Goal: Task Accomplishment & Management: Manage account settings

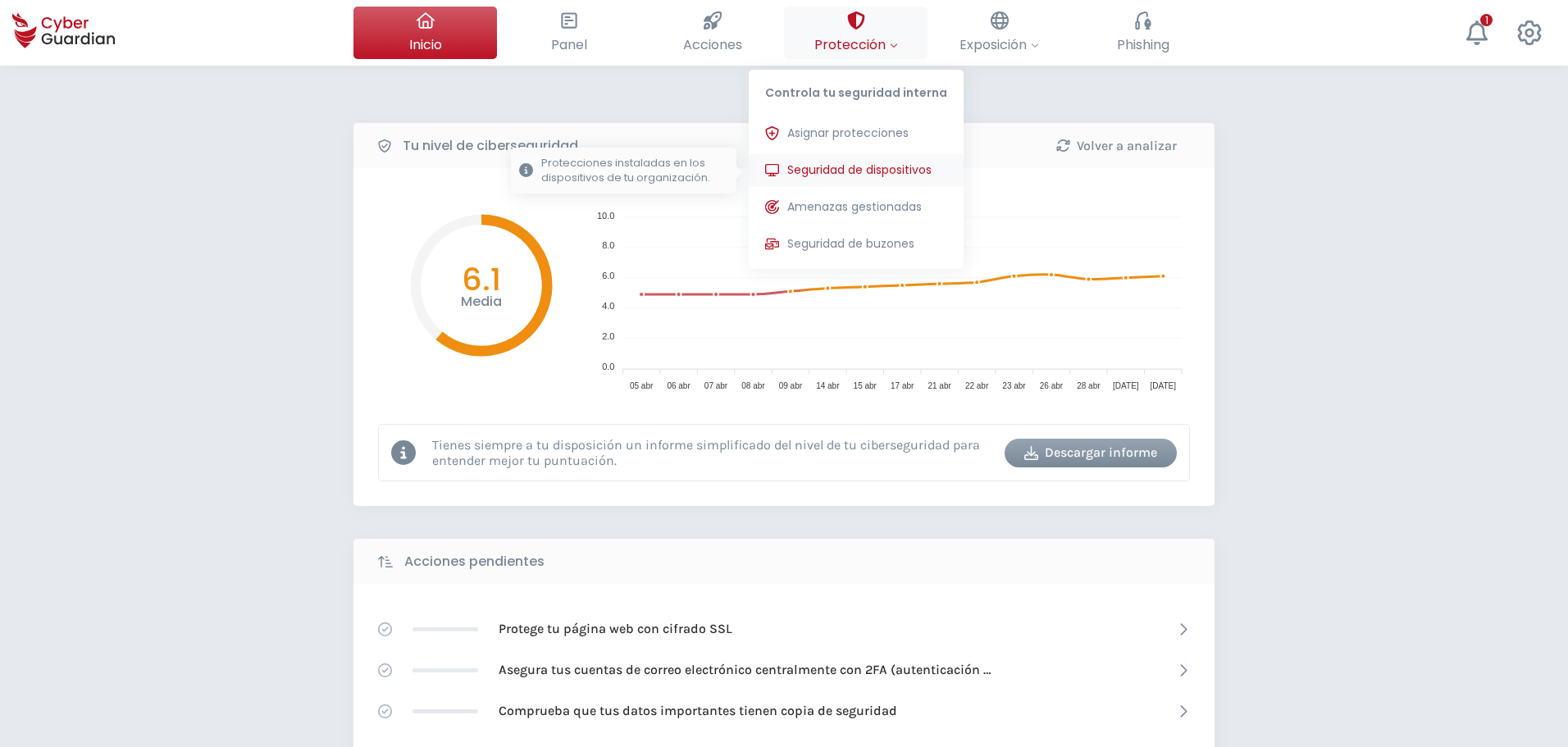
click at [804, 169] on span "Seguridad de dispositivos" at bounding box center [859, 169] width 145 height 17
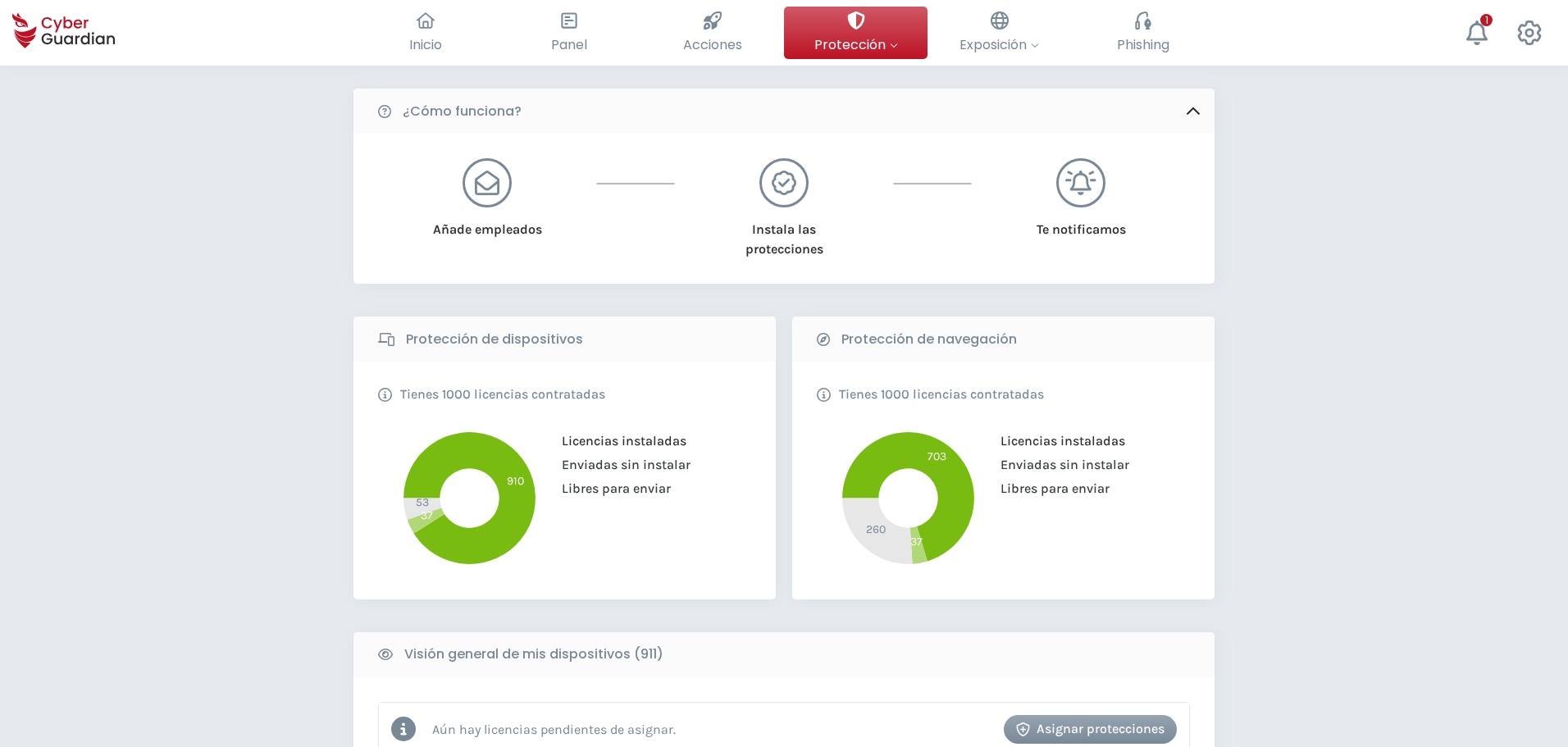
scroll to position [328, 0]
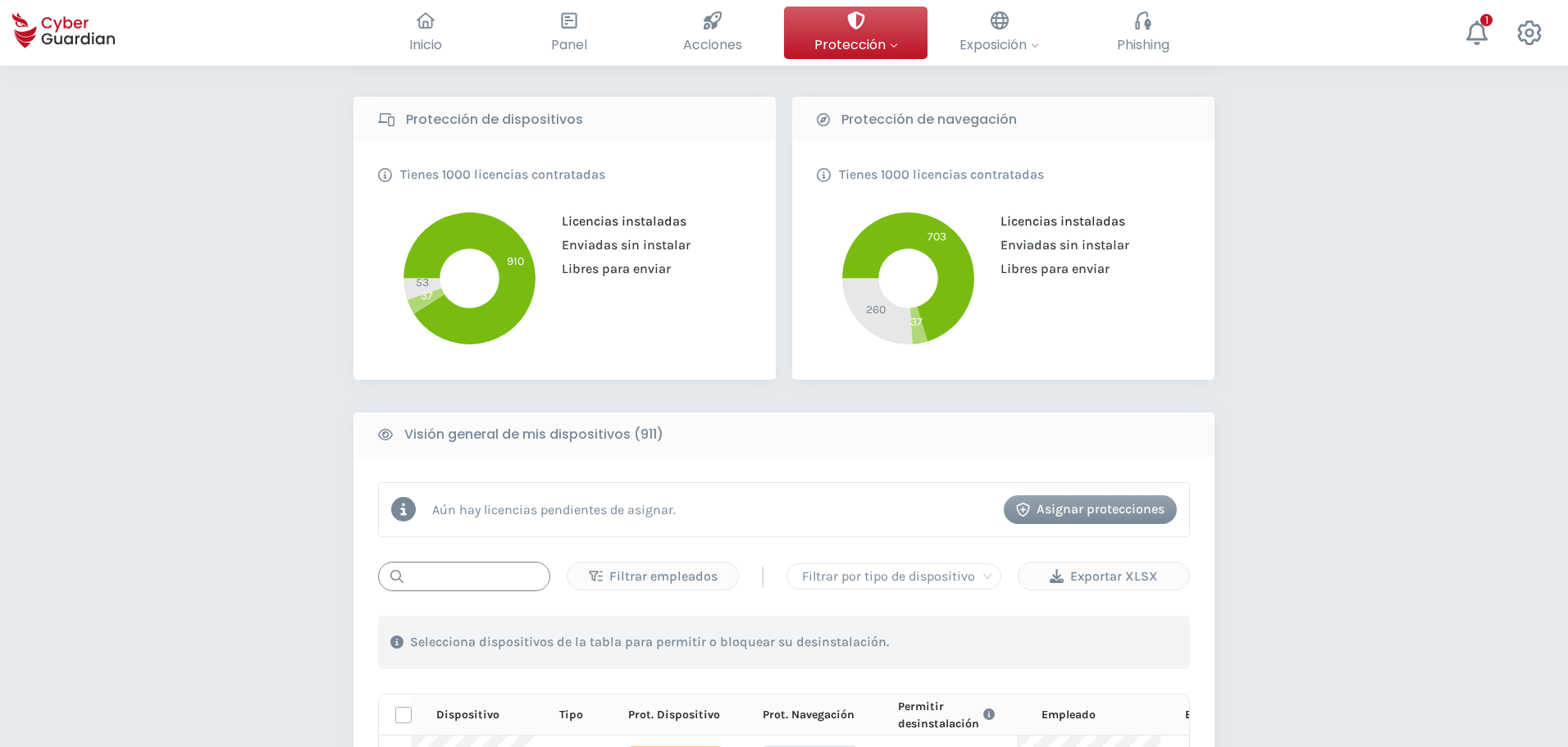
click at [465, 580] on input "text" at bounding box center [464, 576] width 172 height 29
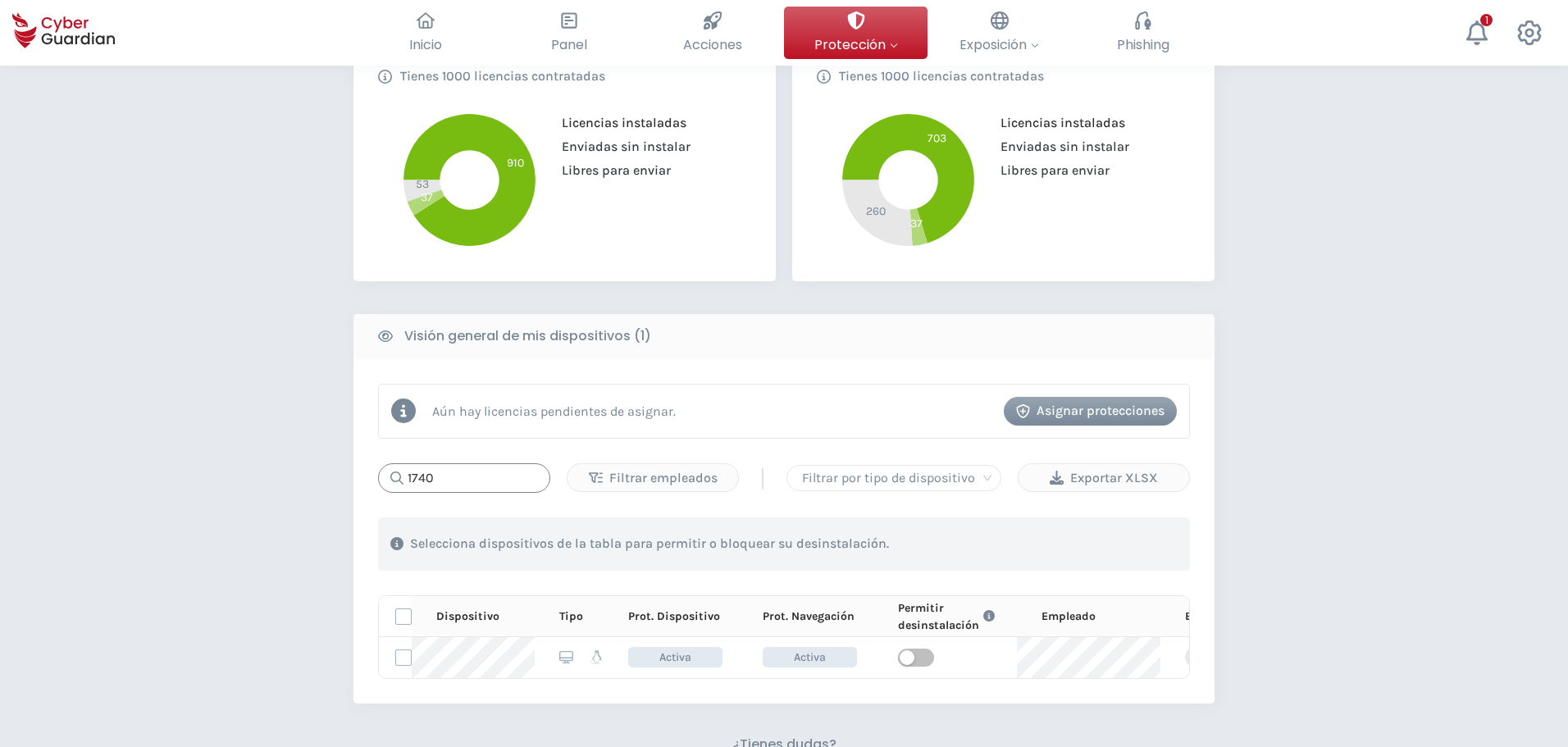
scroll to position [574, 0]
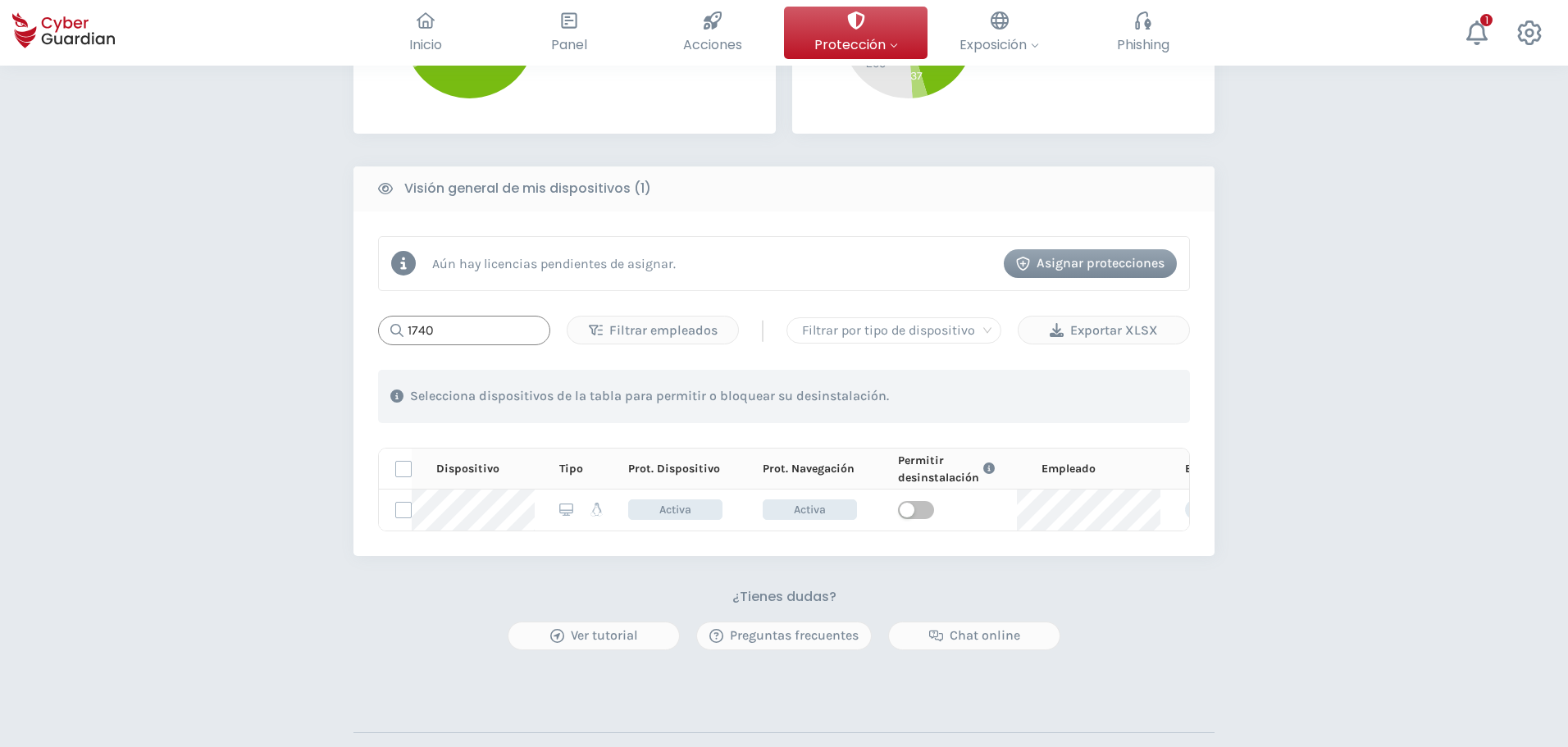
type input "1740"
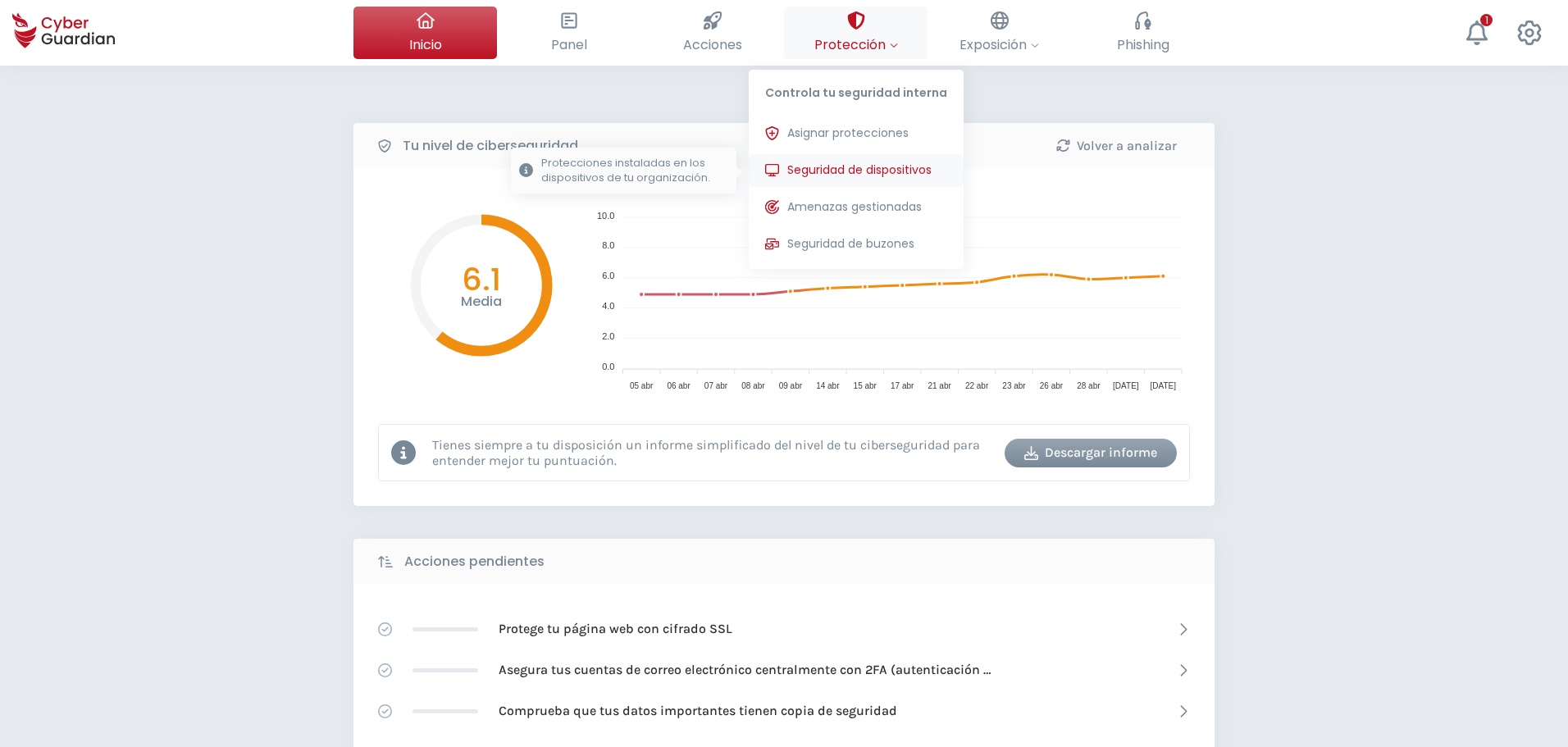
click at [847, 168] on span "Seguridad de dispositivos" at bounding box center [859, 169] width 145 height 17
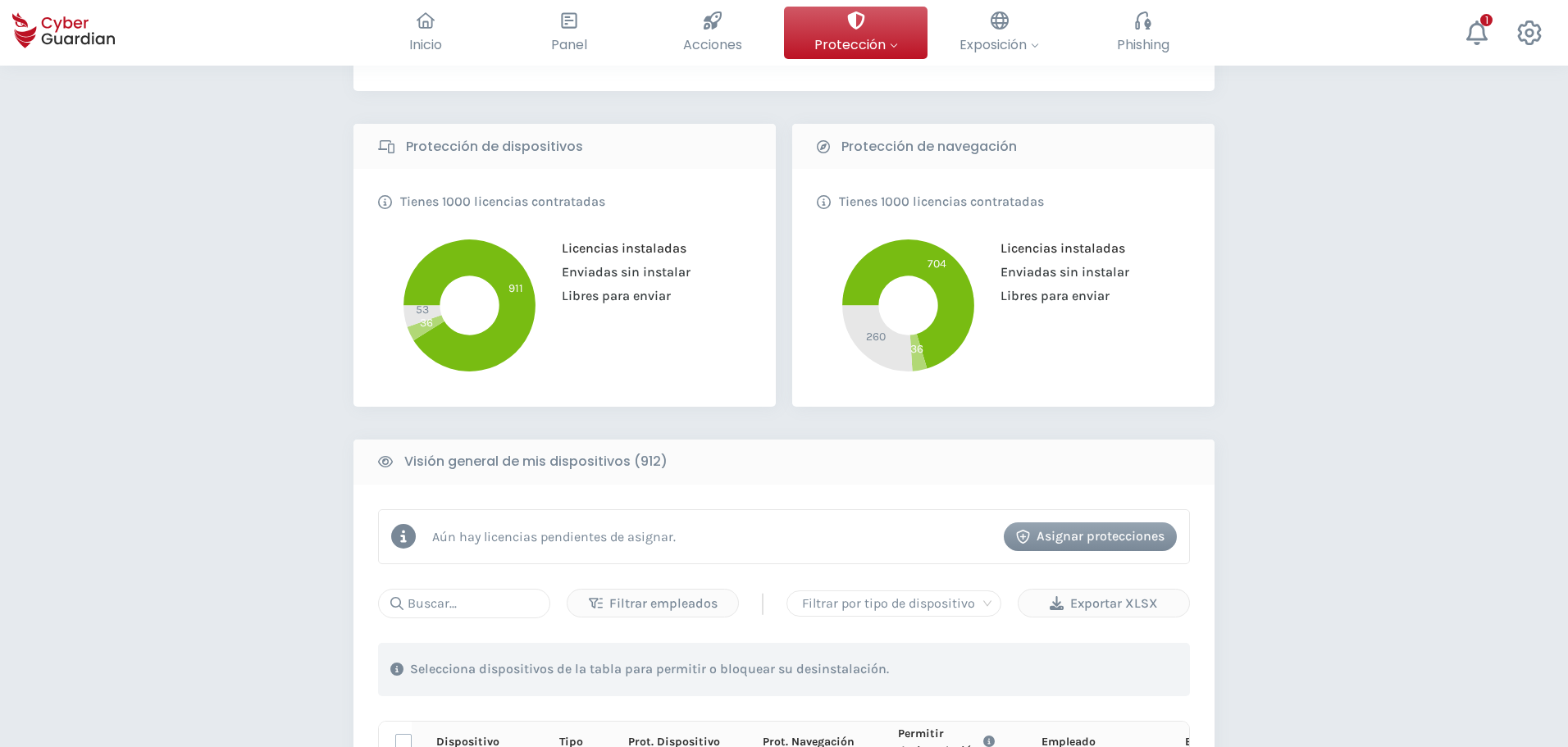
scroll to position [328, 0]
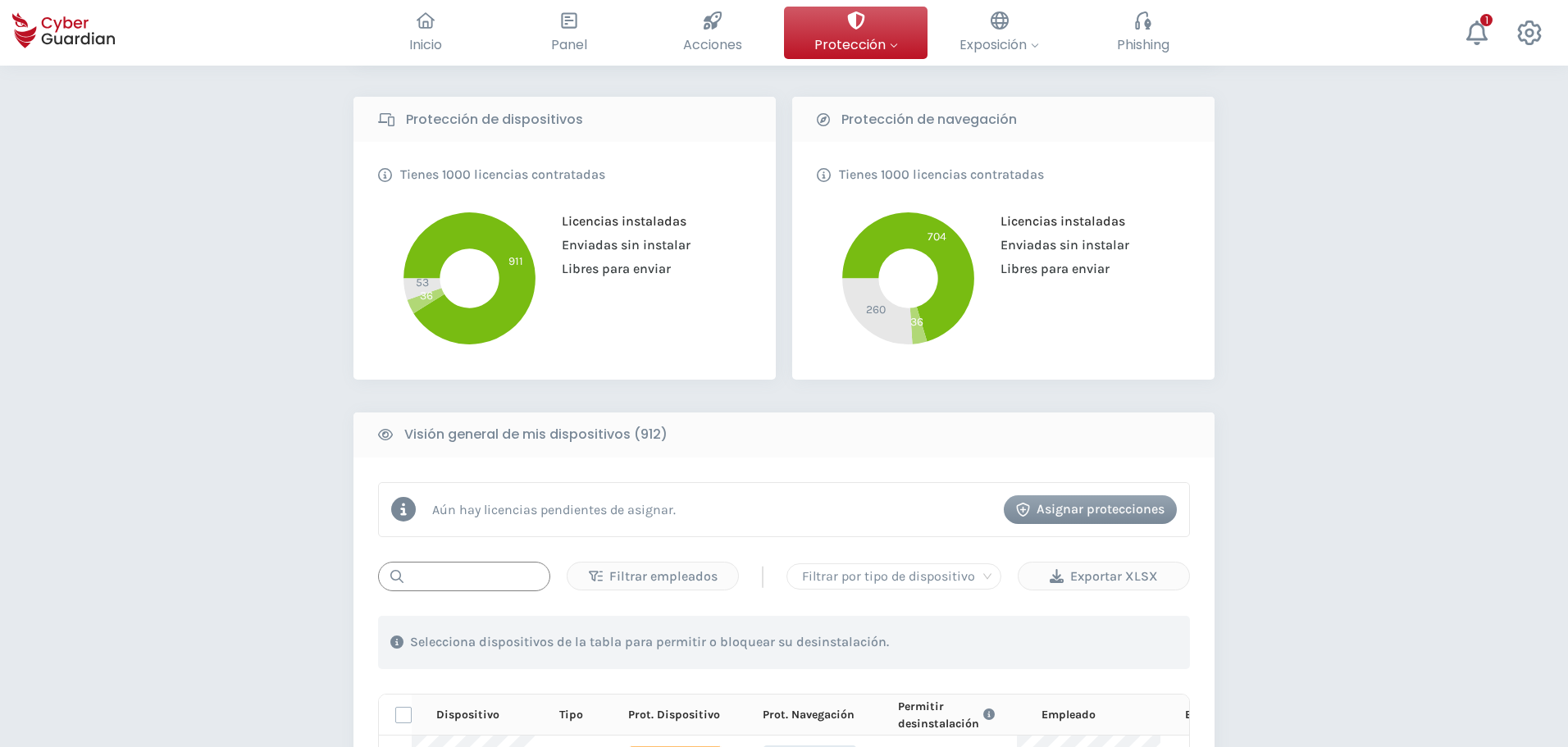
drag, startPoint x: 461, startPoint y: 568, endPoint x: 472, endPoint y: 574, distance: 12.5
click at [462, 570] on input "text" at bounding box center [464, 576] width 172 height 29
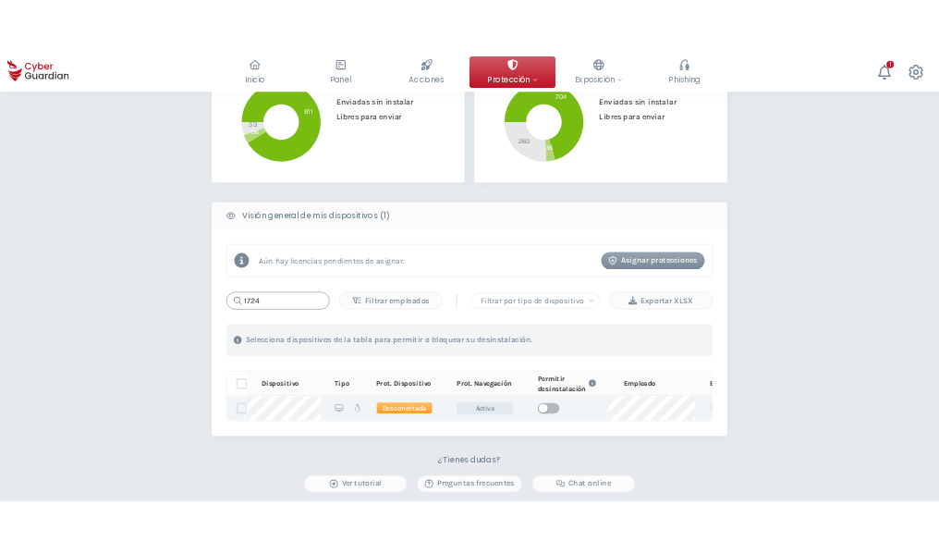
scroll to position [555, 0]
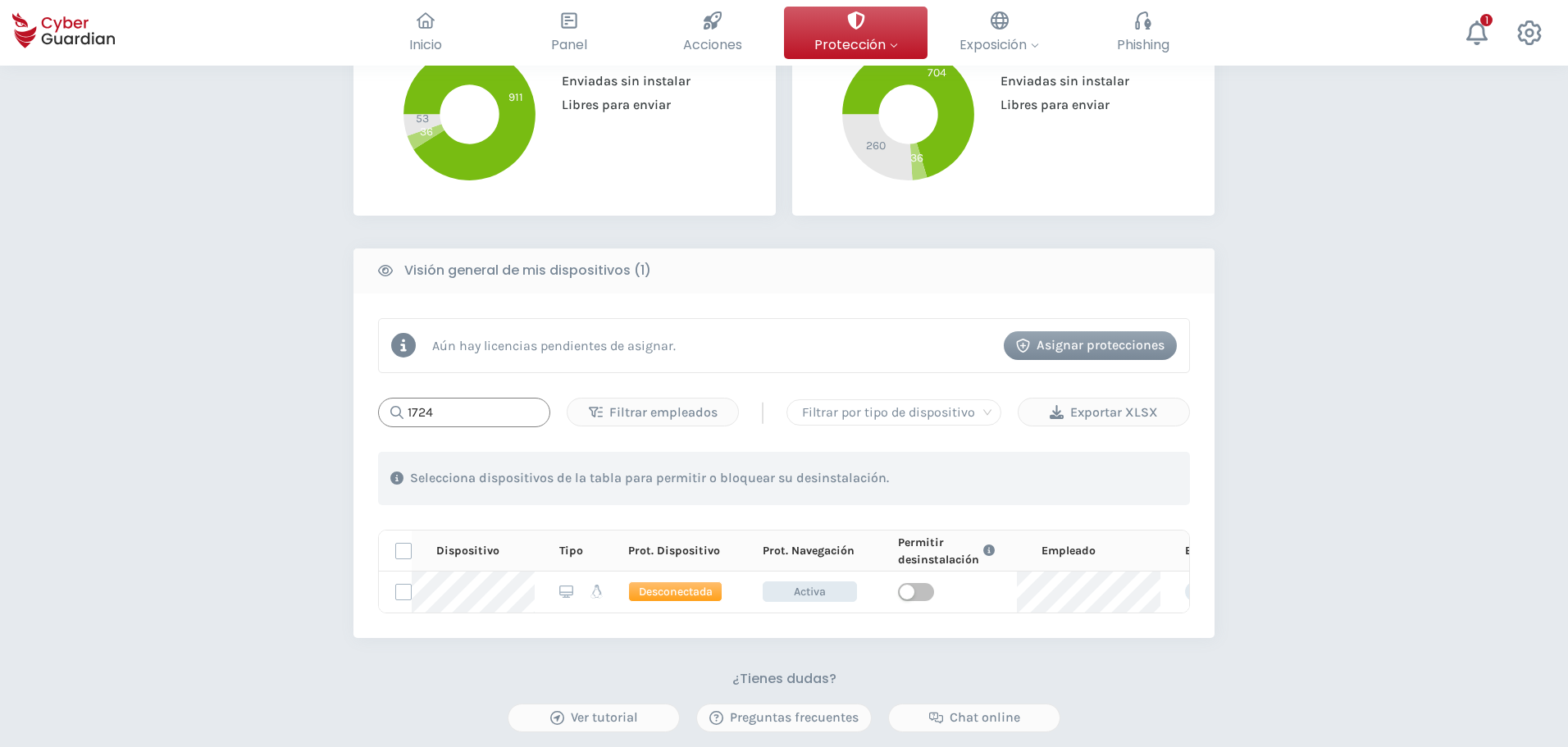
click at [485, 419] on input "1724" at bounding box center [464, 412] width 172 height 29
type input "1724"
click at [919, 598] on span "button" at bounding box center [916, 592] width 36 height 18
click at [906, 595] on span "button" at bounding box center [916, 592] width 36 height 18
click at [917, 593] on span "button" at bounding box center [916, 592] width 36 height 18
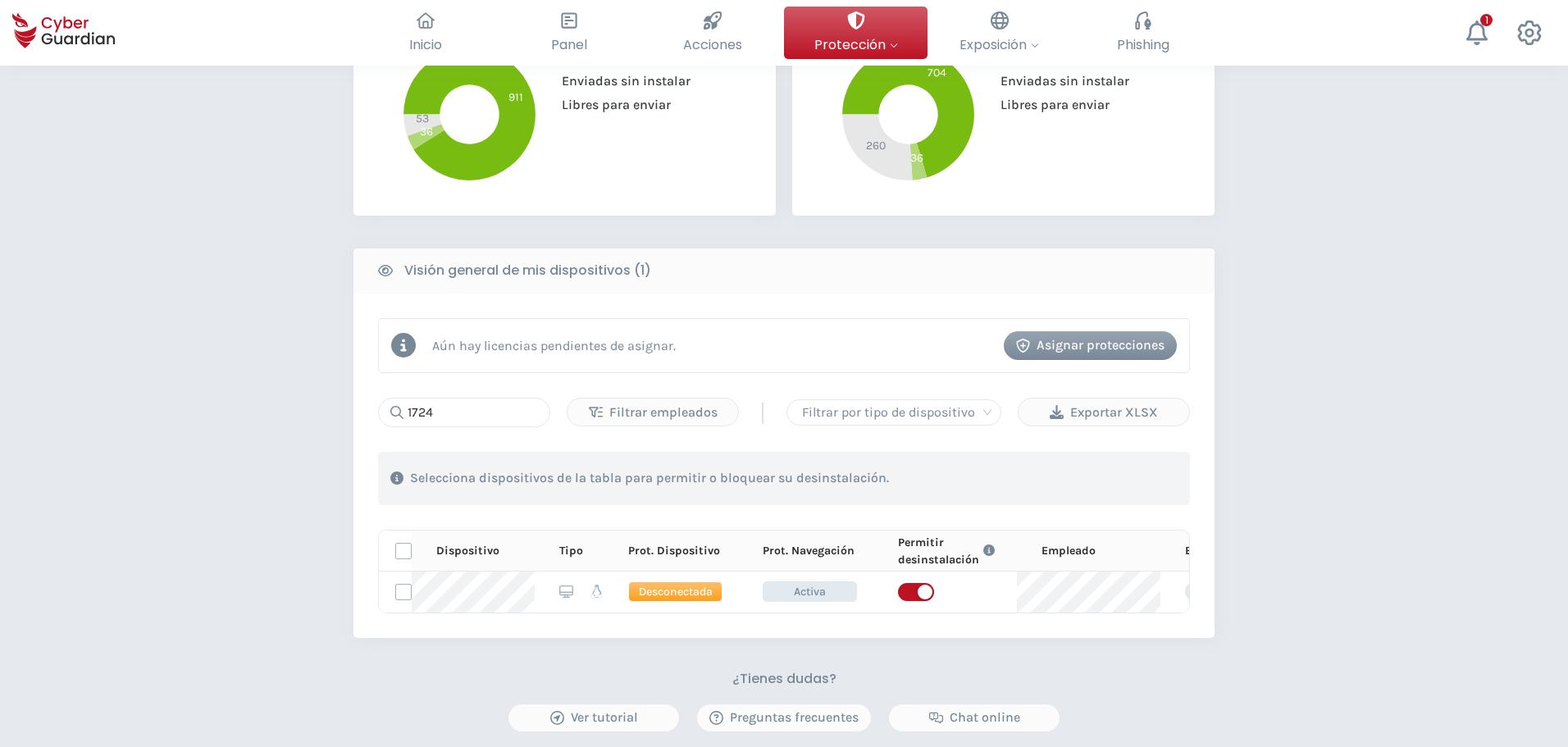
click at [902, 593] on span "button" at bounding box center [916, 592] width 36 height 18
